Goal: Find contact information: Find contact information

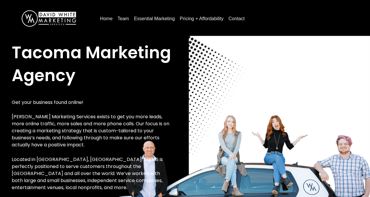
click at [234, 18] on link "Contact" at bounding box center [236, 18] width 21 height 9
